Goal: Task Accomplishment & Management: Complete application form

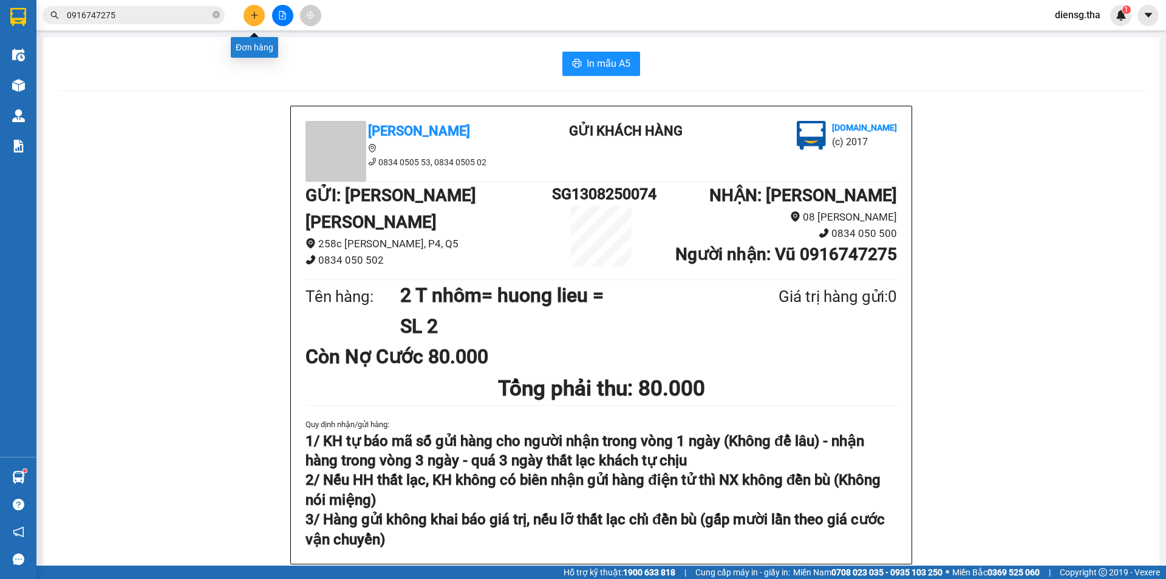
click at [259, 15] on button at bounding box center [253, 15] width 21 height 21
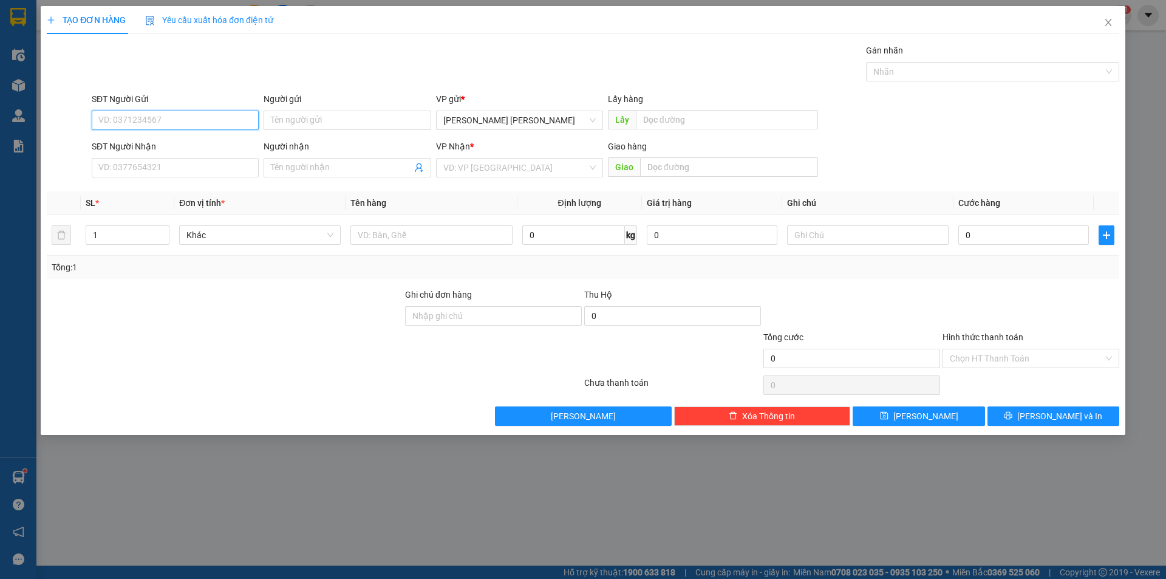
click at [202, 127] on input "SĐT Người Gửi" at bounding box center [175, 120] width 167 height 19
type input "0902921190"
click at [139, 149] on div "0902921190 - [PERSON_NAME]" at bounding box center [175, 144] width 152 height 13
type input "tuấn"
type input "0989690333"
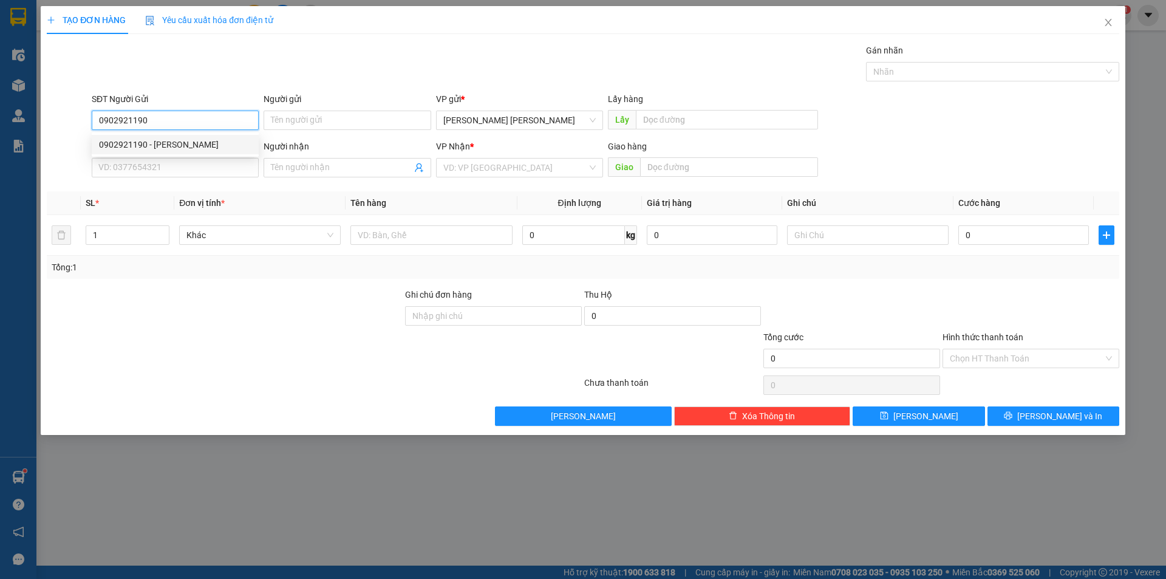
type input "Sáu"
type input "0902921190"
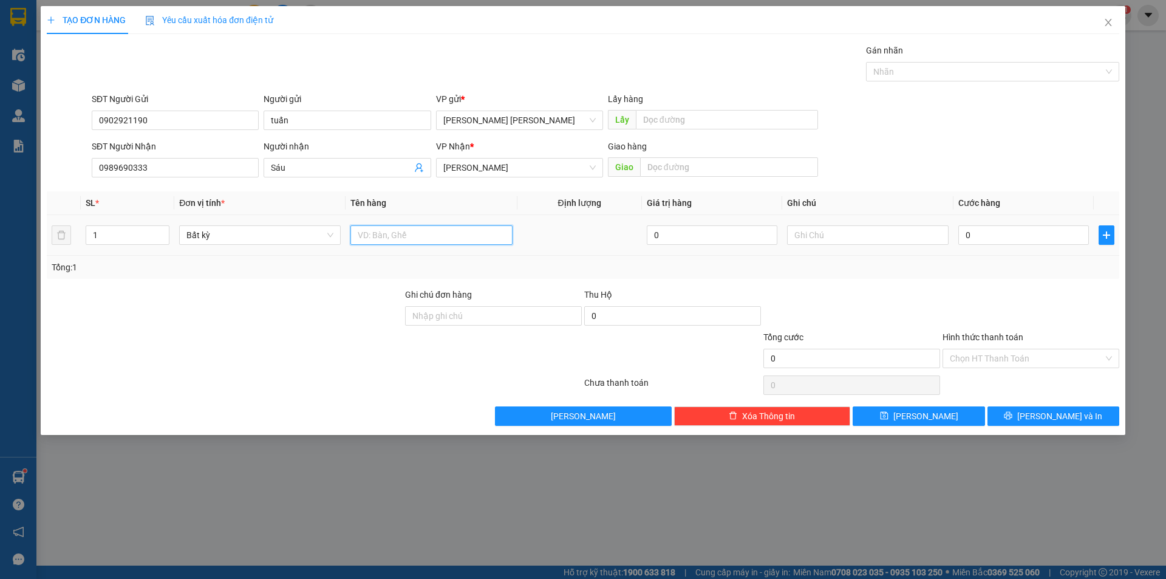
click at [421, 228] on input "text" at bounding box center [431, 234] width 162 height 19
type input "1 T xop trang= ôc"
click at [987, 233] on input "0" at bounding box center [1023, 234] width 131 height 19
type input "5"
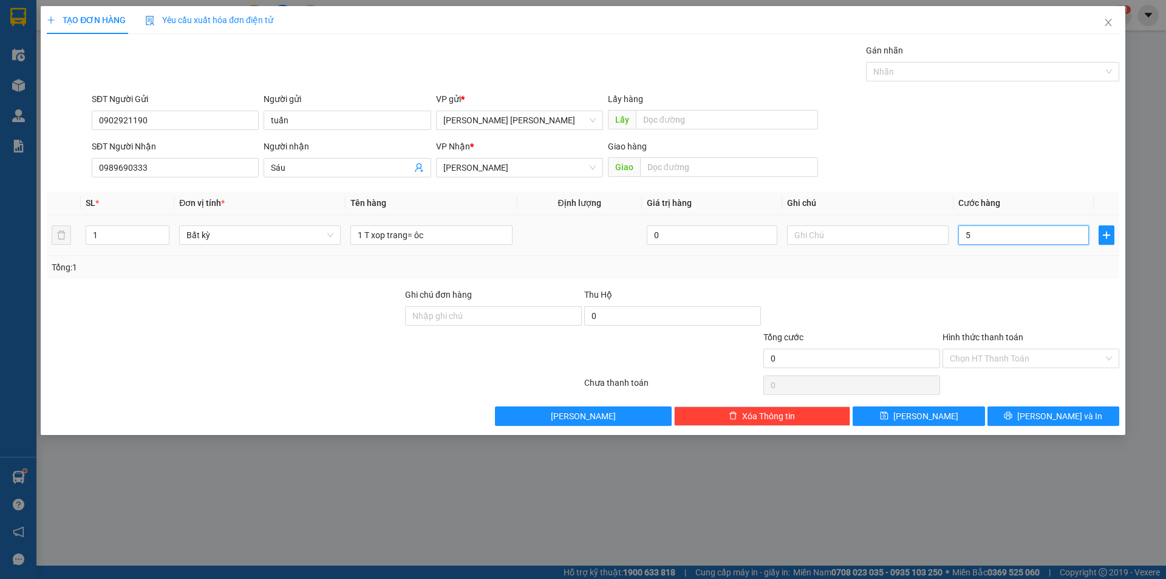
type input "5"
type input "50"
type input "50.000"
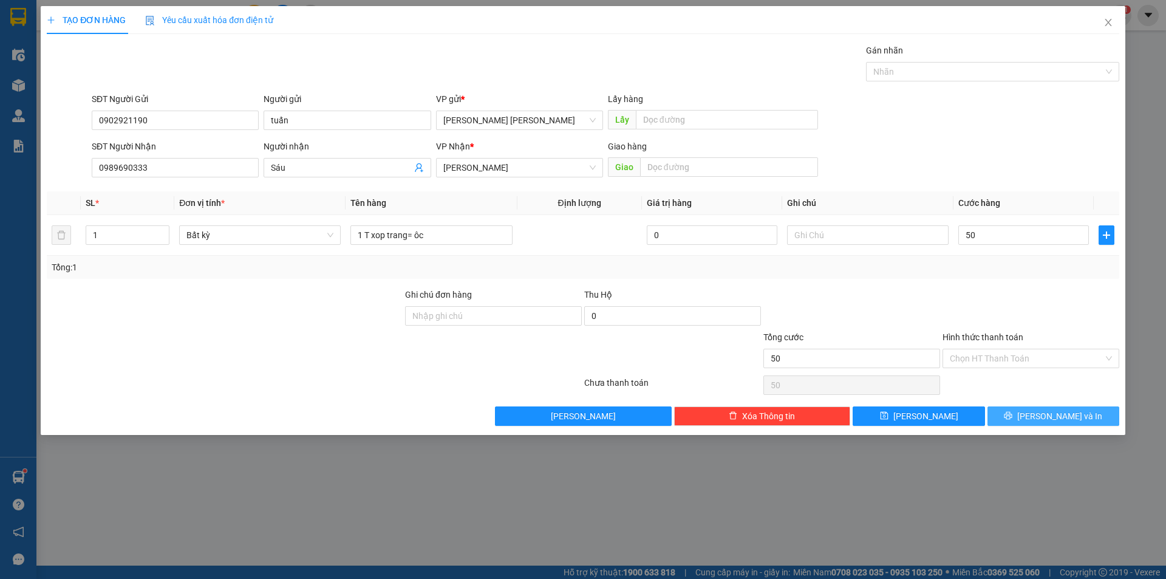
type input "50.000"
click at [1027, 420] on button "[PERSON_NAME] và In" at bounding box center [1053, 415] width 132 height 19
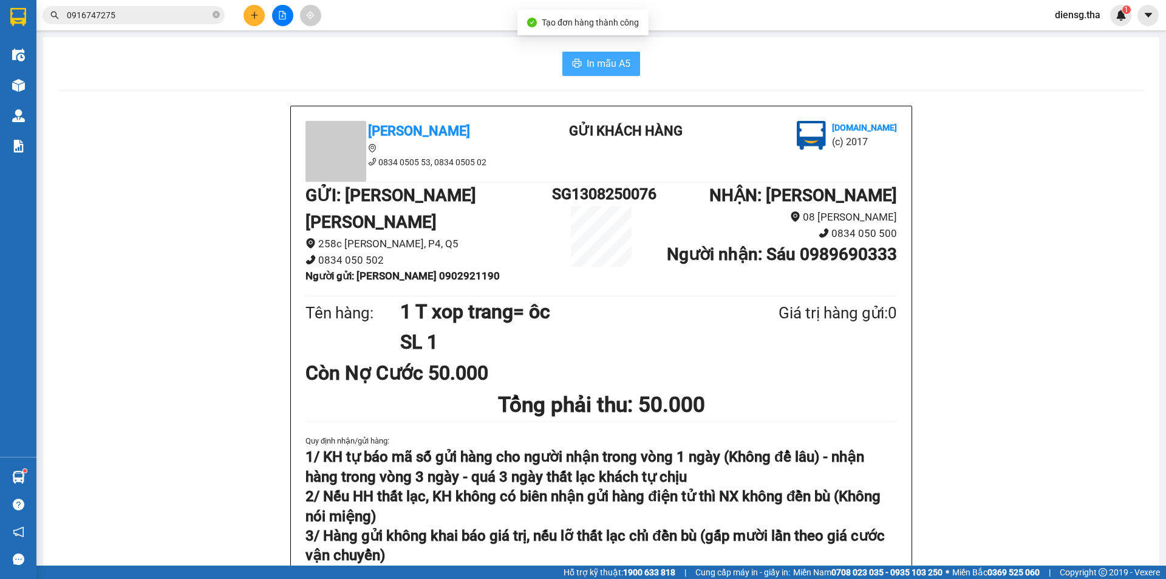
click at [607, 68] on span "In mẫu A5" at bounding box center [609, 63] width 44 height 15
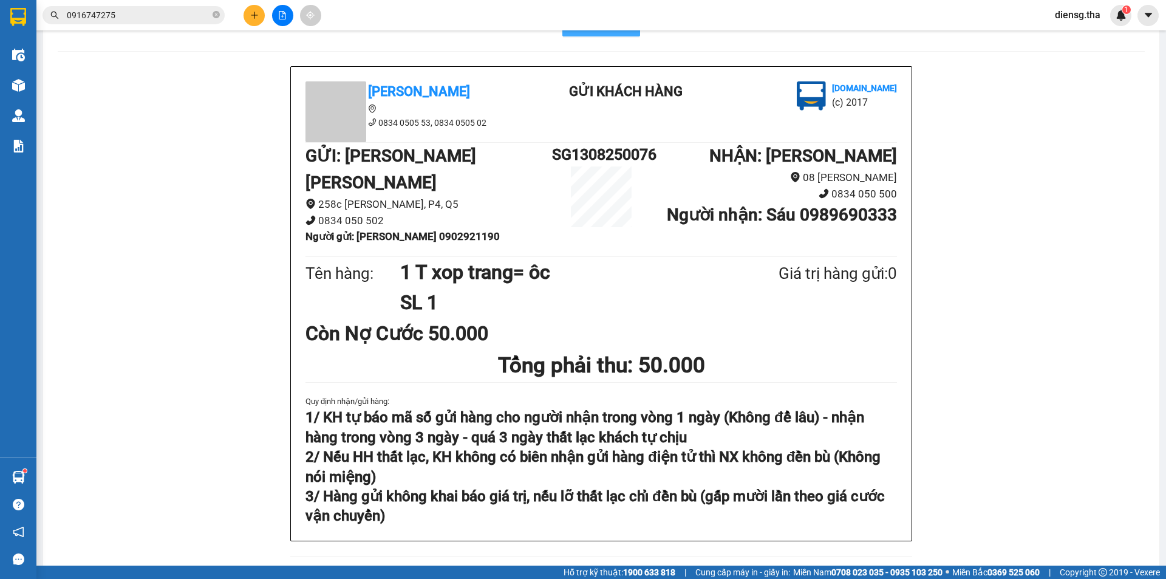
scroll to position [61, 0]
